Goal: Transaction & Acquisition: Purchase product/service

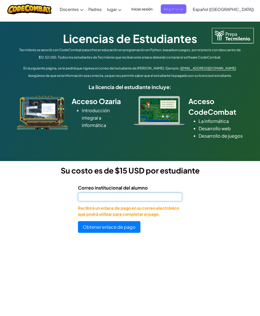
click at [143, 201] on input "Correo institucional del alumno" at bounding box center [130, 196] width 104 height 9
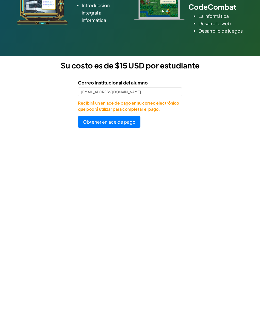
click at [126, 221] on button "Obtener enlace de pago" at bounding box center [109, 227] width 63 height 12
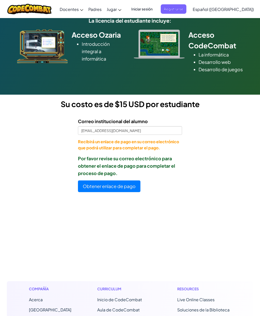
scroll to position [65, 0]
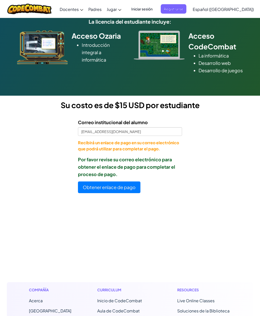
click at [132, 193] on button "Obtener enlace de pago" at bounding box center [109, 188] width 63 height 12
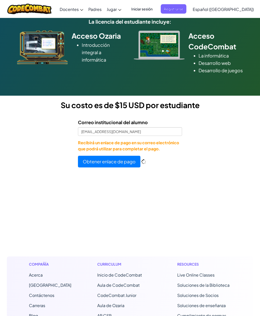
scroll to position [65, 0]
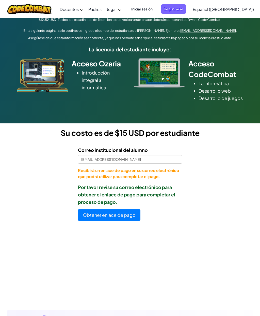
scroll to position [0, 0]
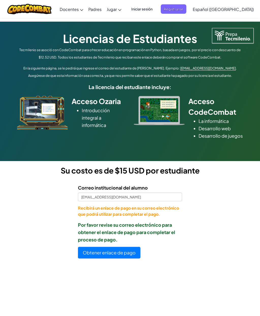
click at [69, 219] on form "Correo institucional del alumno [EMAIL_ADDRESS][DOMAIN_NAME] Recibirá un enlace…" at bounding box center [91, 219] width 182 height 78
click at [82, 201] on input "[EMAIL_ADDRESS][DOMAIN_NAME]" at bounding box center [130, 196] width 104 height 9
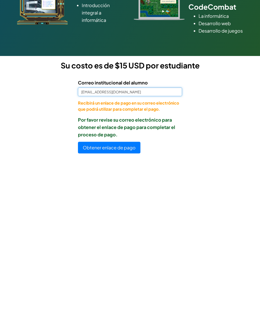
click at [88, 192] on input "[EMAIL_ADDRESS][DOMAIN_NAME]" at bounding box center [130, 196] width 104 height 9
click at [82, 192] on input "[EMAIL_ADDRESS][DOMAIN_NAME]" at bounding box center [130, 196] width 104 height 9
click at [92, 192] on input "[EMAIL_ADDRESS][DOMAIN_NAME]" at bounding box center [130, 196] width 104 height 9
click at [84, 192] on input "[EMAIL_ADDRESS][DOMAIN_NAME]" at bounding box center [130, 196] width 104 height 9
click at [86, 192] on input "[EMAIL_ADDRESS][DOMAIN_NAME]" at bounding box center [130, 196] width 104 height 9
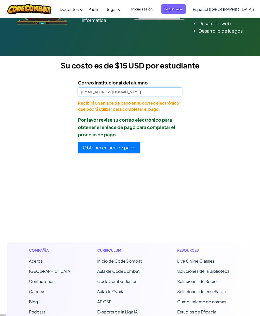
click at [135, 96] on input "[EMAIL_ADDRESS][DOMAIN_NAME]" at bounding box center [130, 91] width 104 height 9
type input "[EMAIL_ADDRESS][DOMAIN_NAME]"
click at [115, 153] on button "Obtener enlace de pago" at bounding box center [109, 148] width 63 height 12
